Goal: Find specific page/section: Find specific page/section

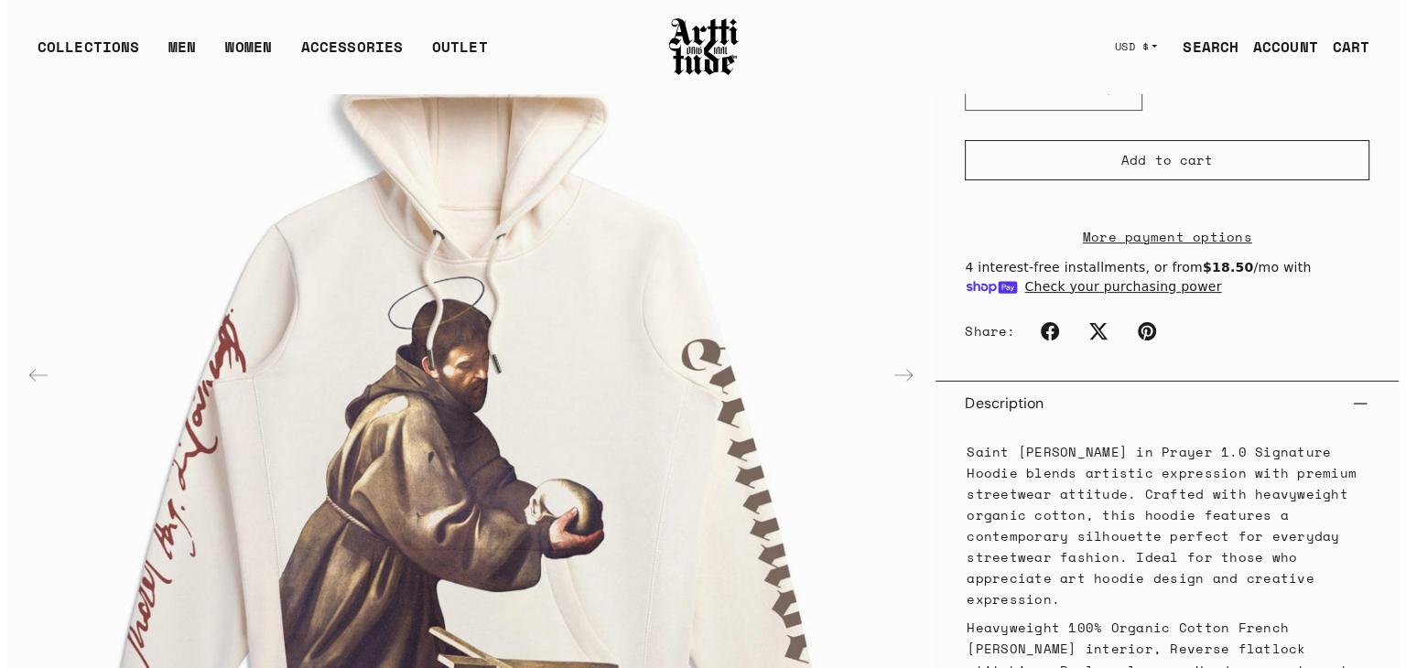
scroll to position [461, 0]
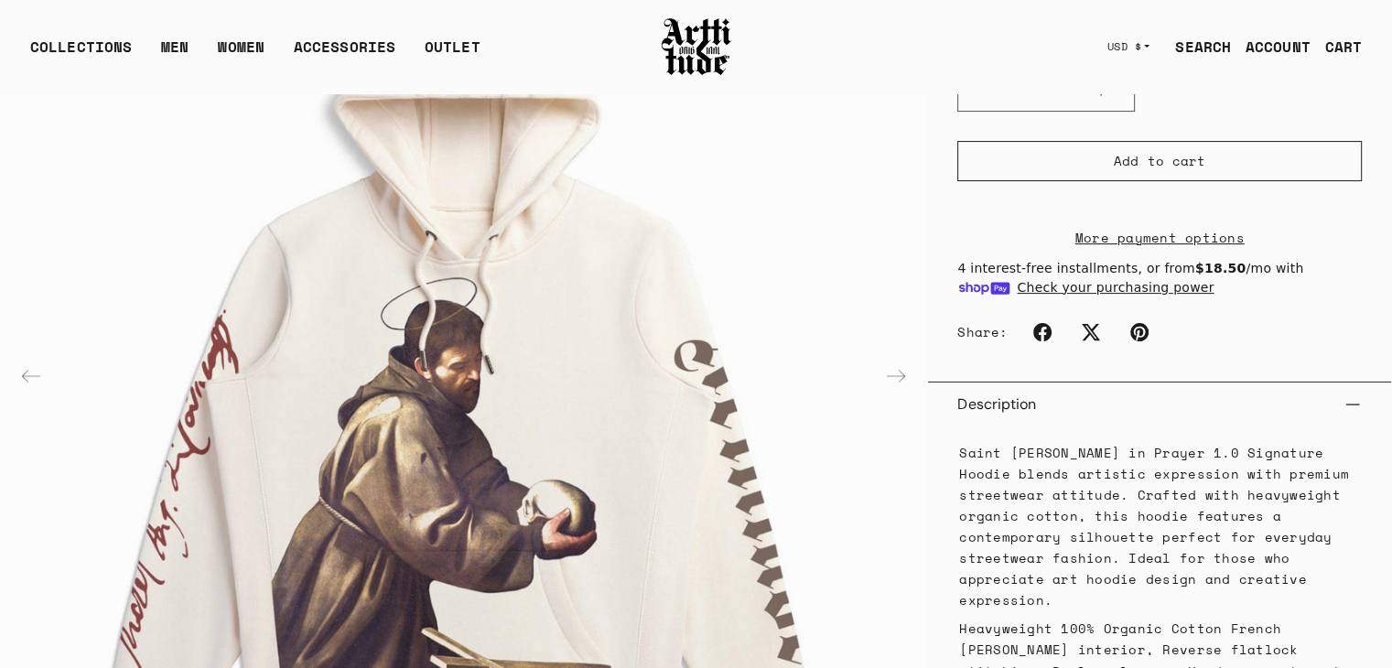
click at [1214, 23] on div "COLLECTIONS Fall Winter 2025 Memento Mori Series Caravaggio Series MEN T-Shirts…" at bounding box center [696, 47] width 1390 height 92
click at [1207, 39] on link "SEARCH" at bounding box center [1195, 46] width 70 height 37
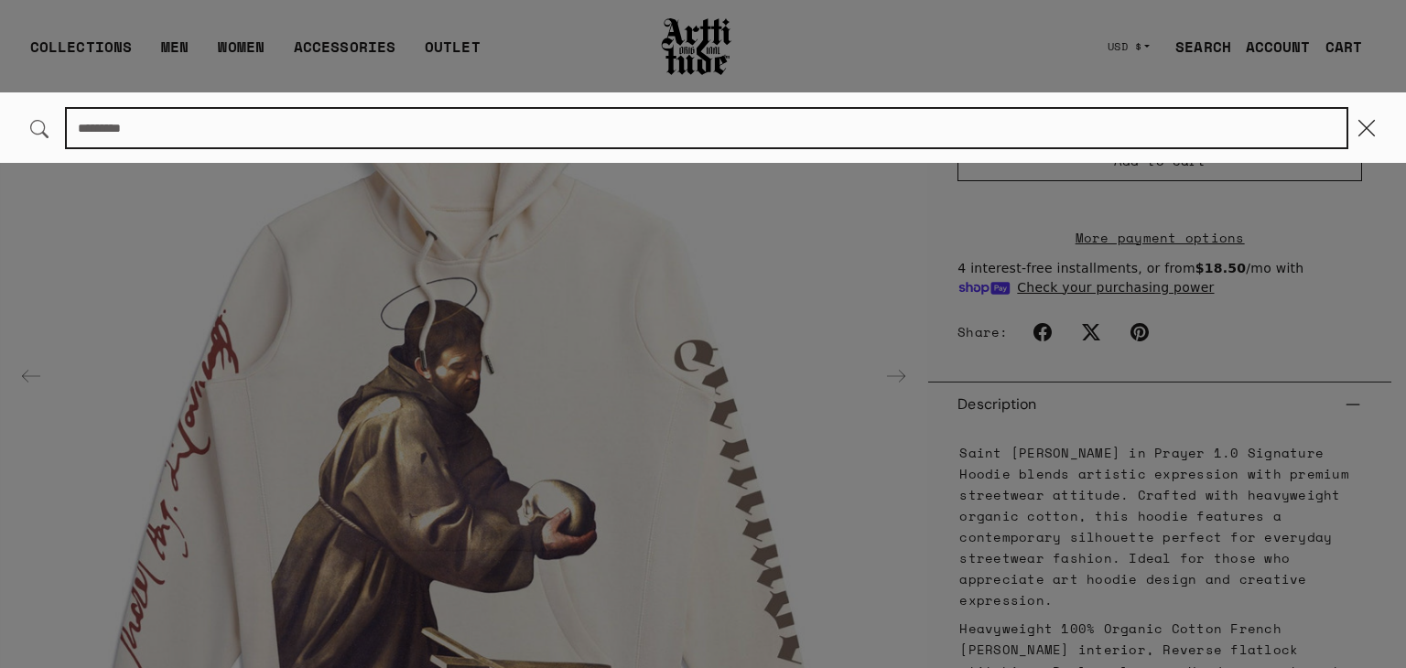
click at [898, 124] on input "Search..." at bounding box center [706, 128] width 1279 height 38
type input "***"
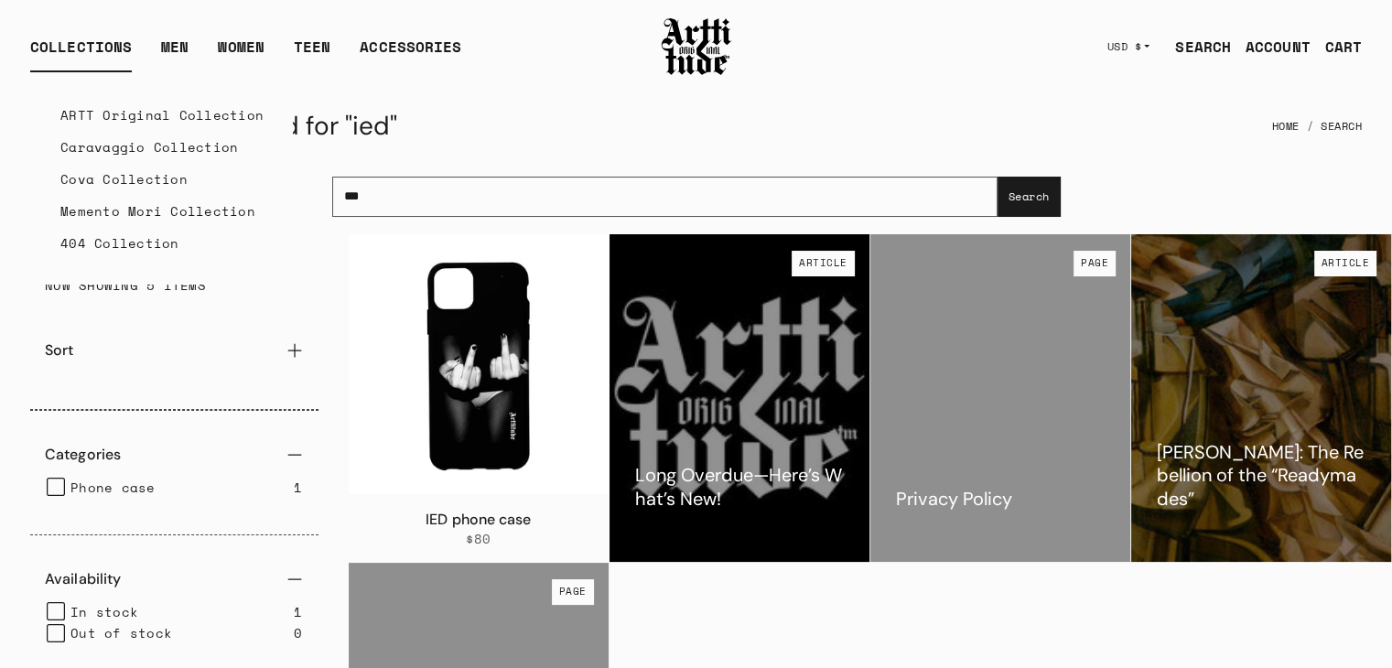
click at [101, 41] on div "COLLECTIONS" at bounding box center [81, 54] width 102 height 37
click at [122, 110] on link "ARTT Original Collection" at bounding box center [161, 115] width 203 height 32
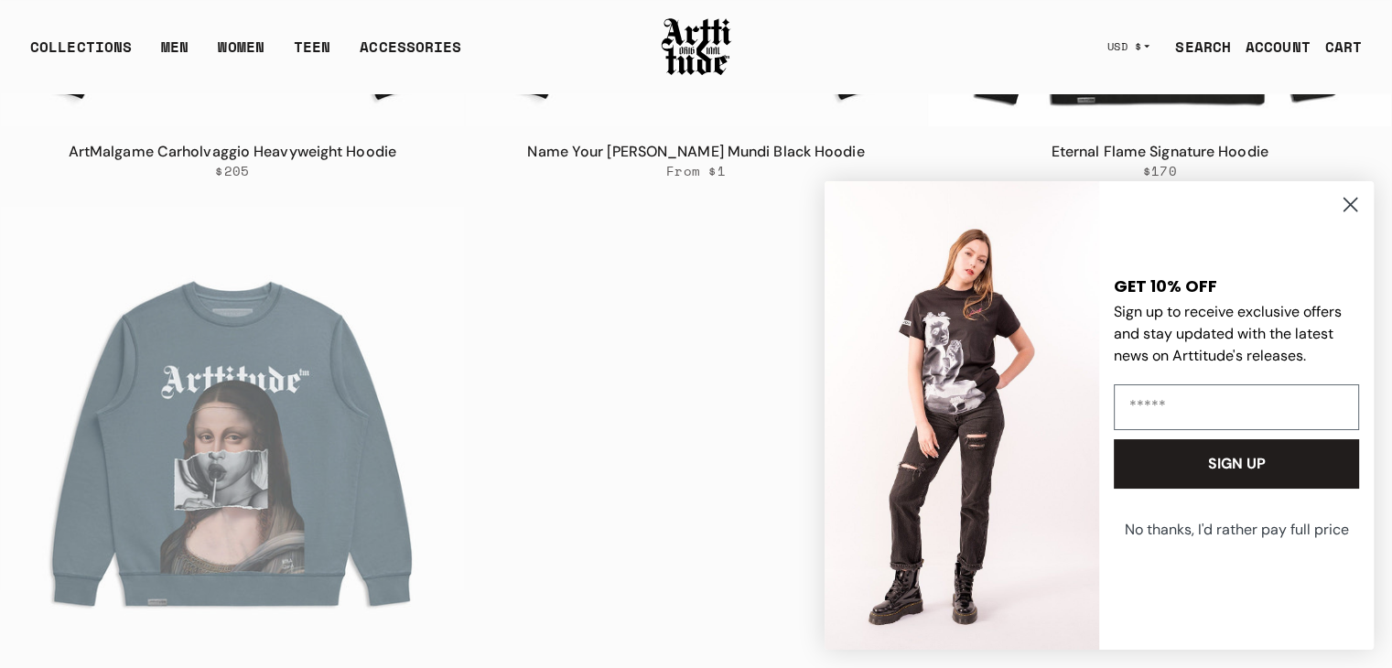
scroll to position [1272, 0]
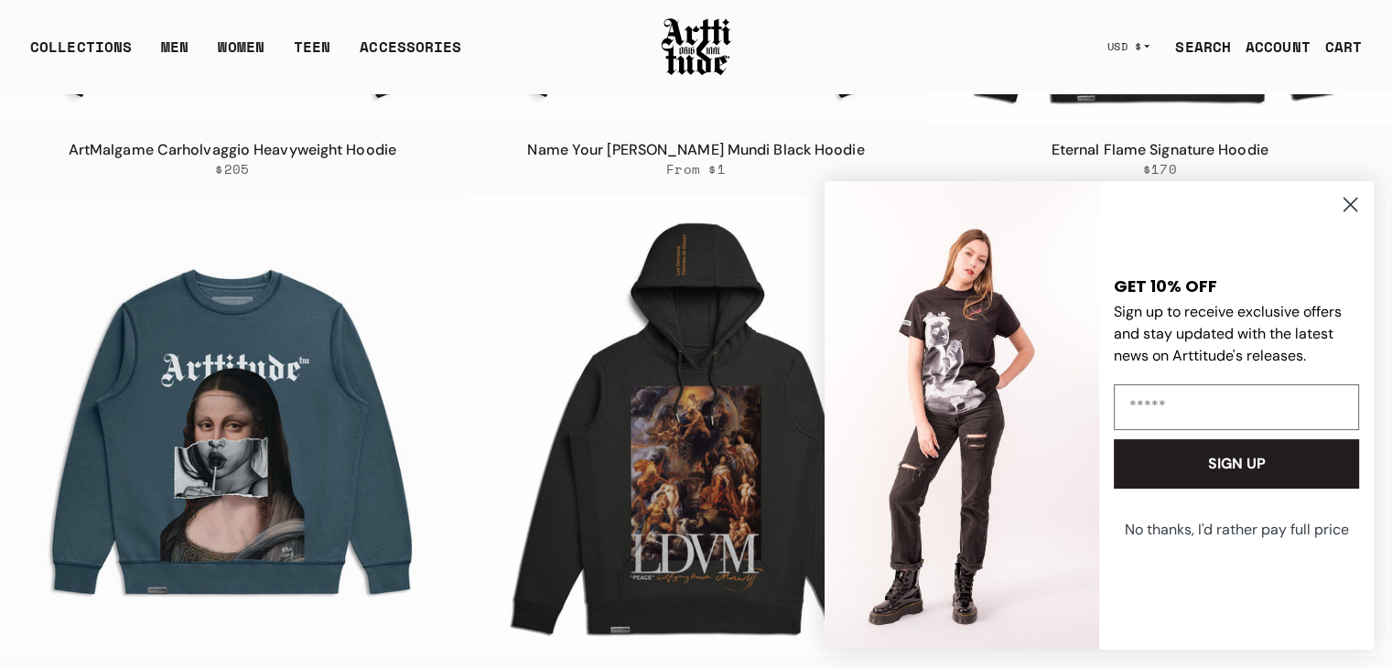
click at [1339, 200] on circle "Close dialog" at bounding box center [1350, 204] width 30 height 30
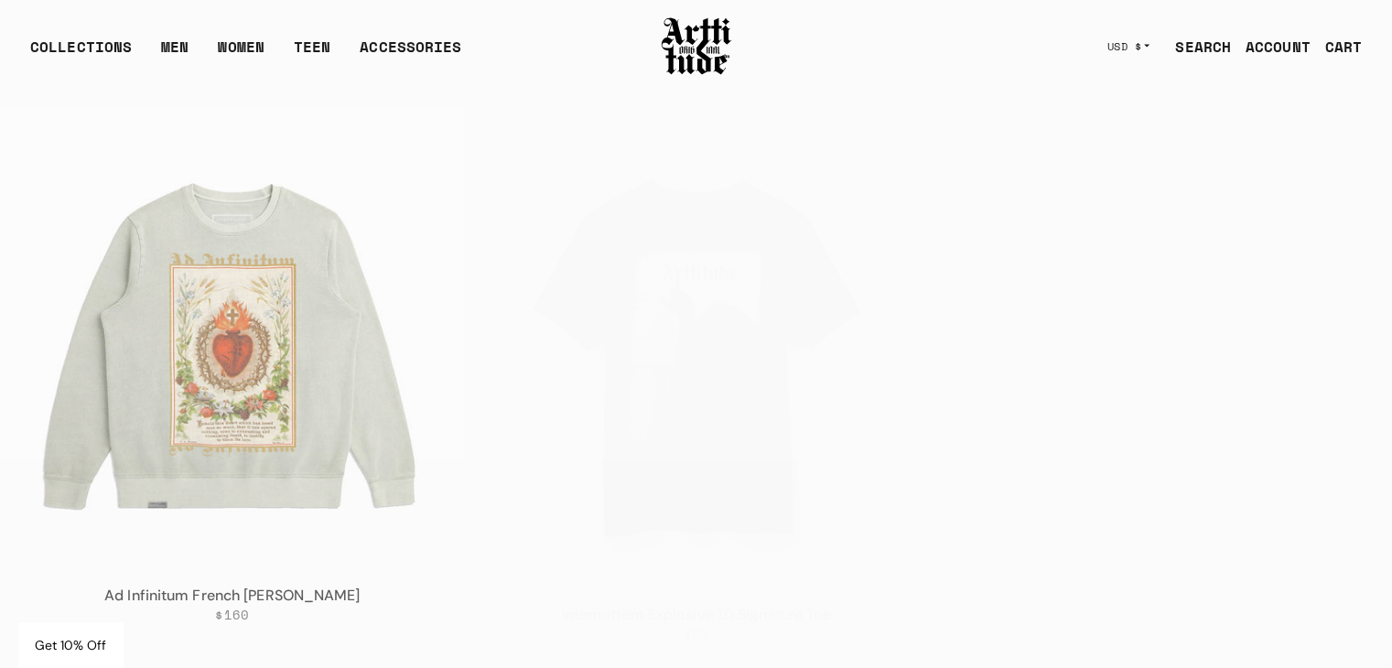
scroll to position [3497, 0]
